Goal: Navigation & Orientation: Understand site structure

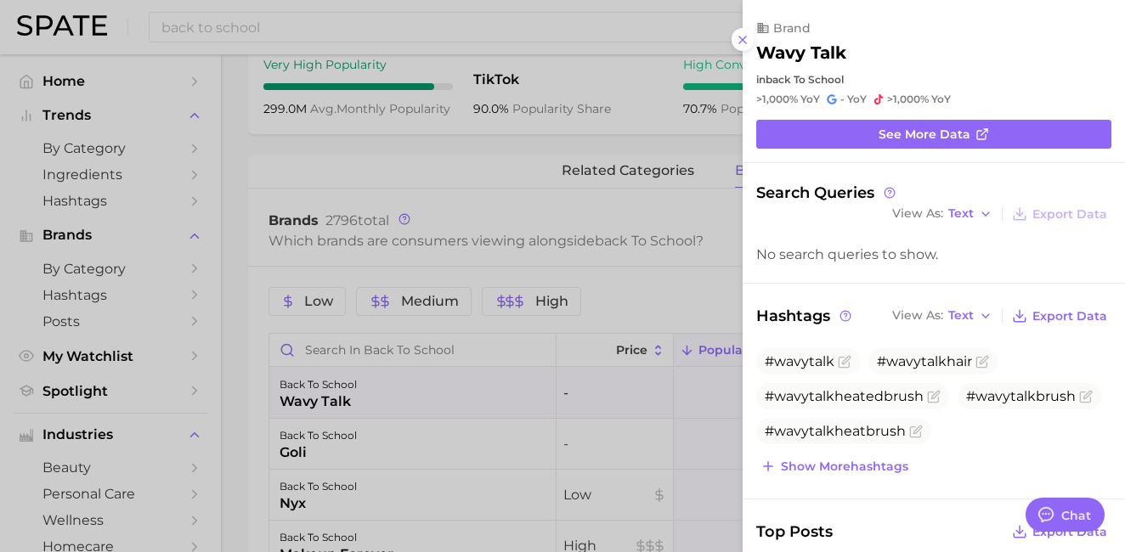
scroll to position [430, 0]
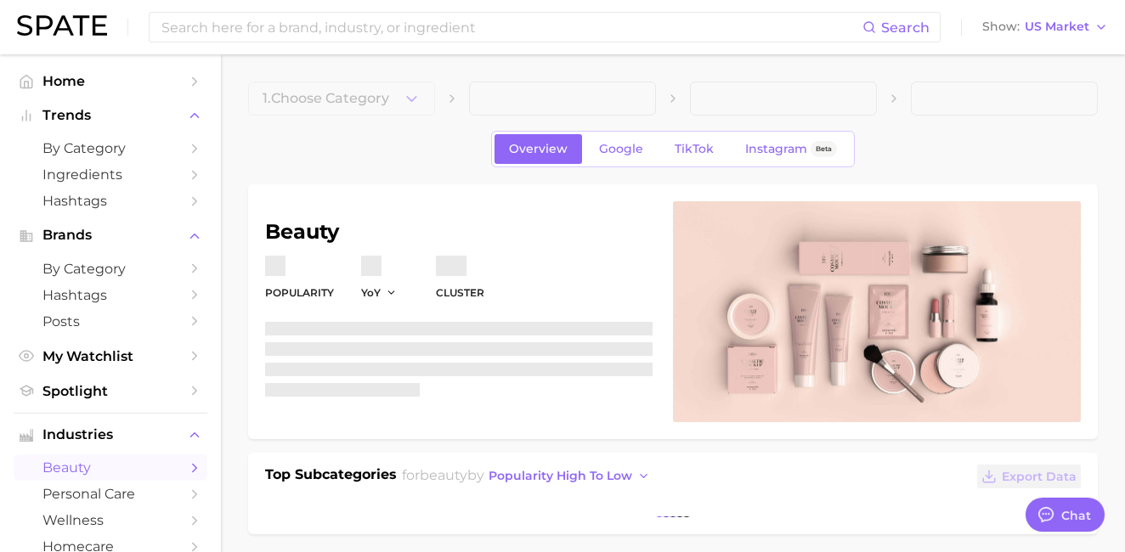
type textarea "x"
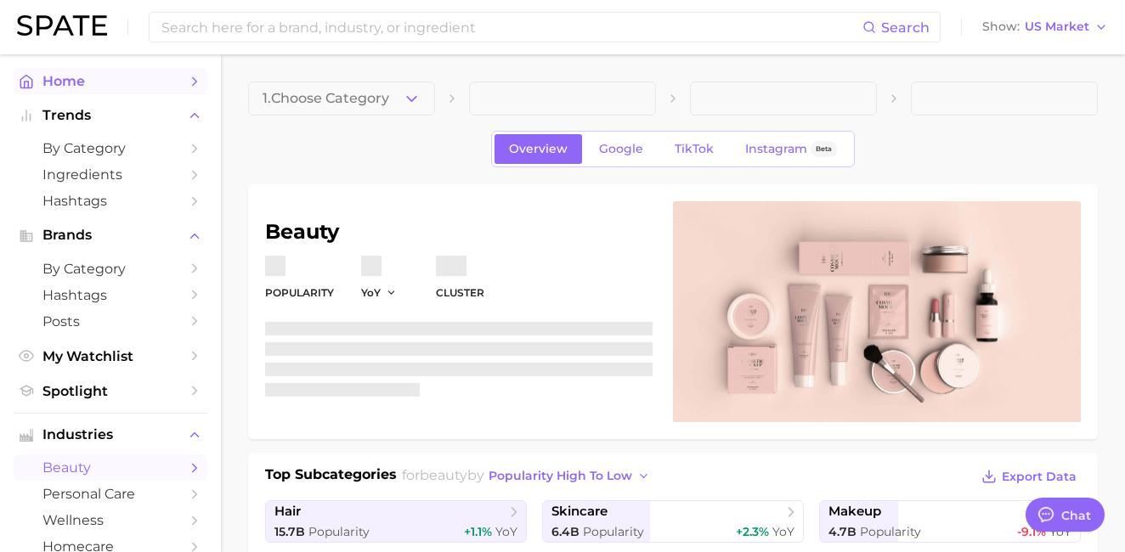
click at [116, 85] on span "Home" at bounding box center [110, 81] width 136 height 16
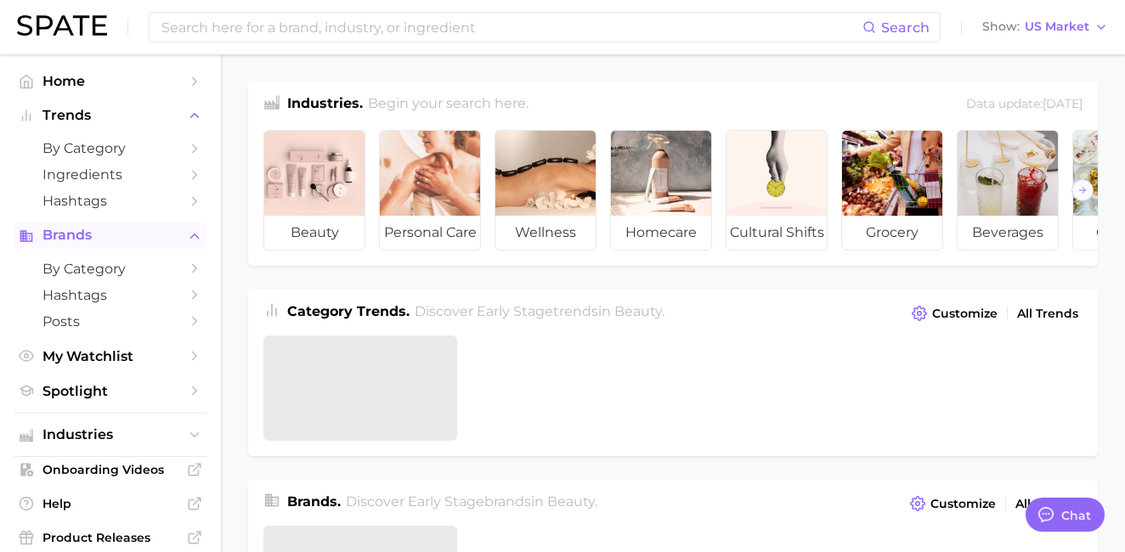
scroll to position [8287, 0]
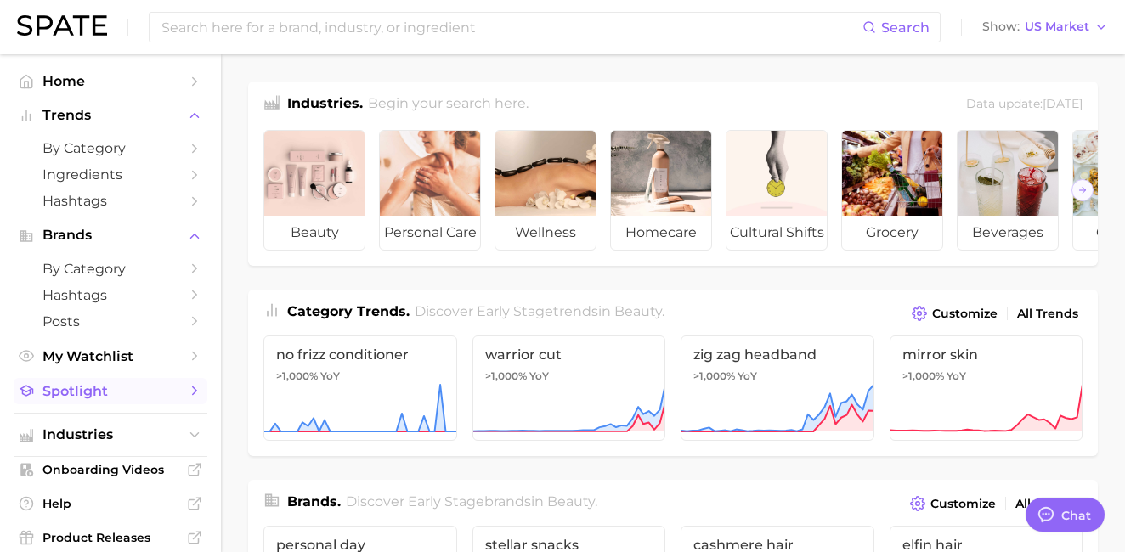
click at [99, 387] on span "Spotlight" at bounding box center [110, 391] width 136 height 16
